Goal: Find specific page/section: Find specific page/section

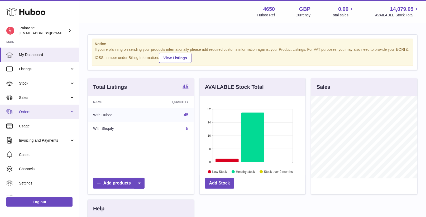
scroll to position [82, 106]
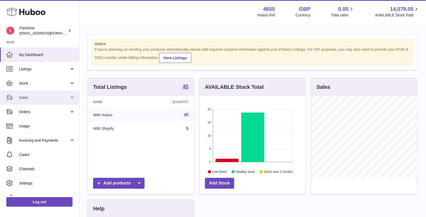
click at [47, 96] on span "Sales" at bounding box center [44, 97] width 50 height 5
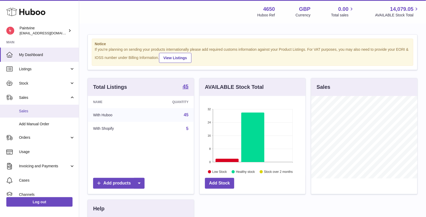
click at [44, 116] on link "Sales" at bounding box center [39, 110] width 79 height 13
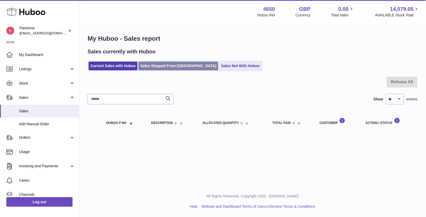
click at [164, 62] on link "Sales Shipped From [GEOGRAPHIC_DATA]" at bounding box center [178, 65] width 80 height 9
